Goal: Task Accomplishment & Management: Manage account settings

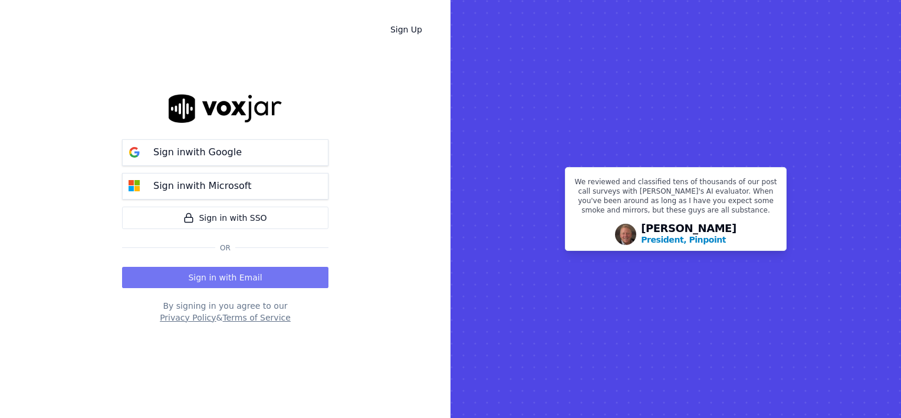
click at [215, 278] on button "Sign in with Email" at bounding box center [225, 277] width 206 height 21
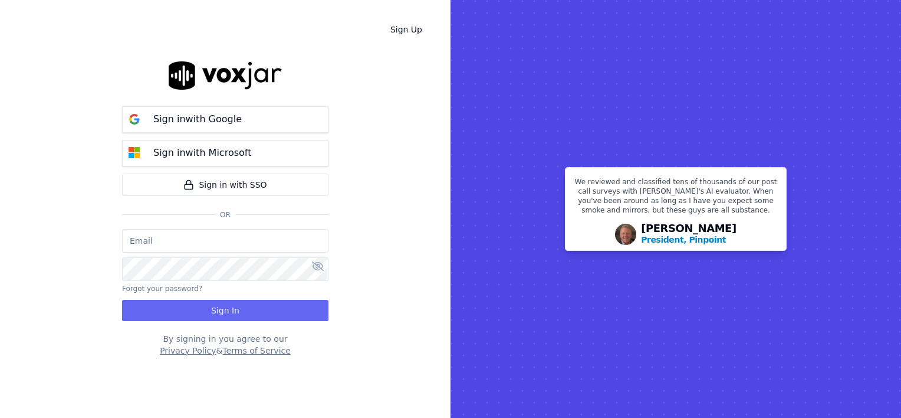
type input "[PERSON_NAME][EMAIL_ADDRESS][DOMAIN_NAME]"
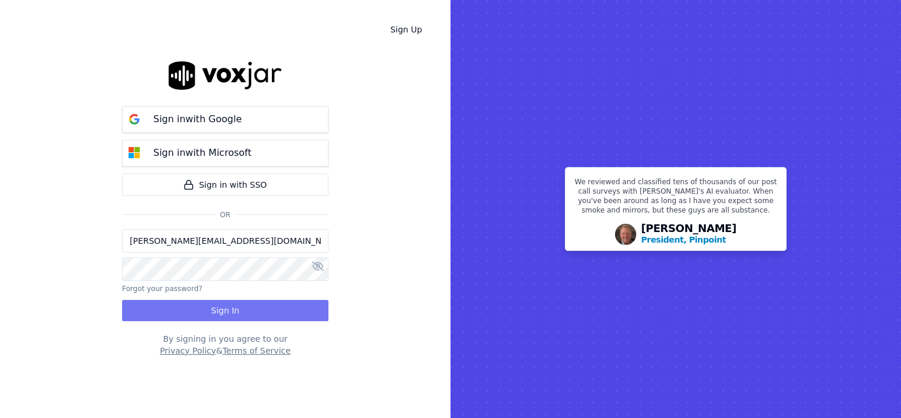
click at [237, 313] on button "Sign In" at bounding box center [225, 310] width 206 height 21
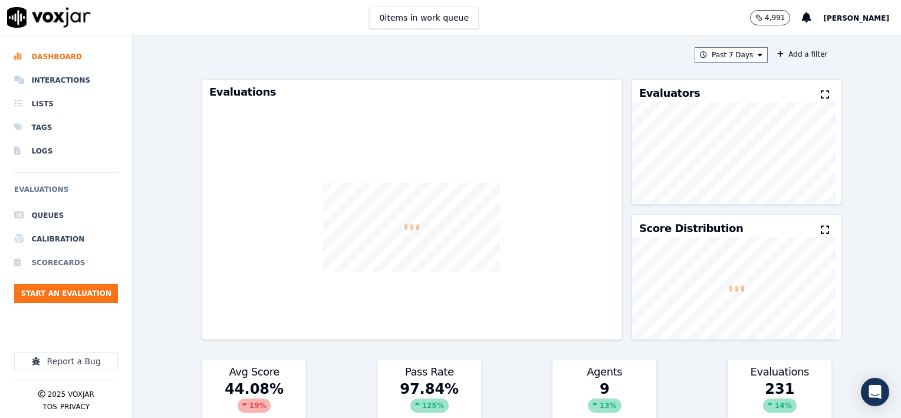
click at [68, 261] on li "Scorecards" at bounding box center [66, 263] width 104 height 24
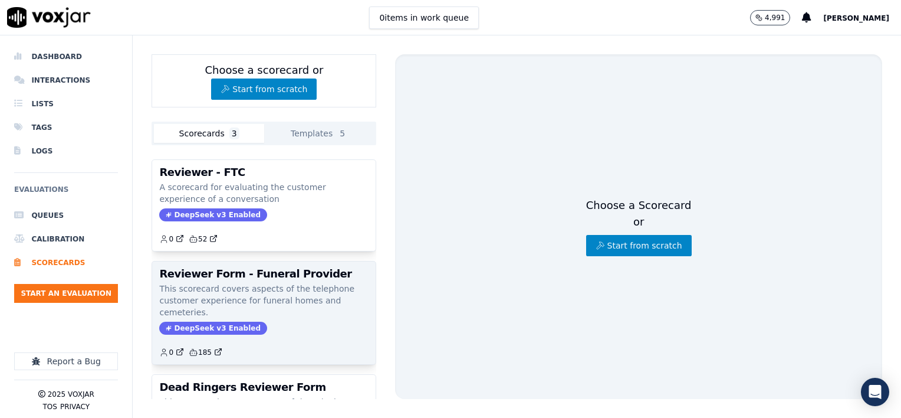
click at [295, 319] on div "Reviewer Form - Funeral Provider This scorecard covers aspects of the telephone…" at bounding box center [264, 312] width 224 height 103
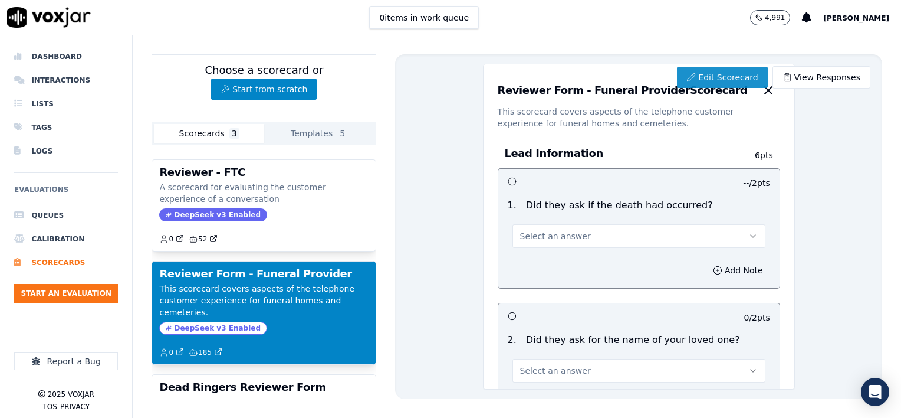
click at [733, 75] on link "Edit Scorecard" at bounding box center [722, 77] width 90 height 21
